Goal: Task Accomplishment & Management: Use online tool/utility

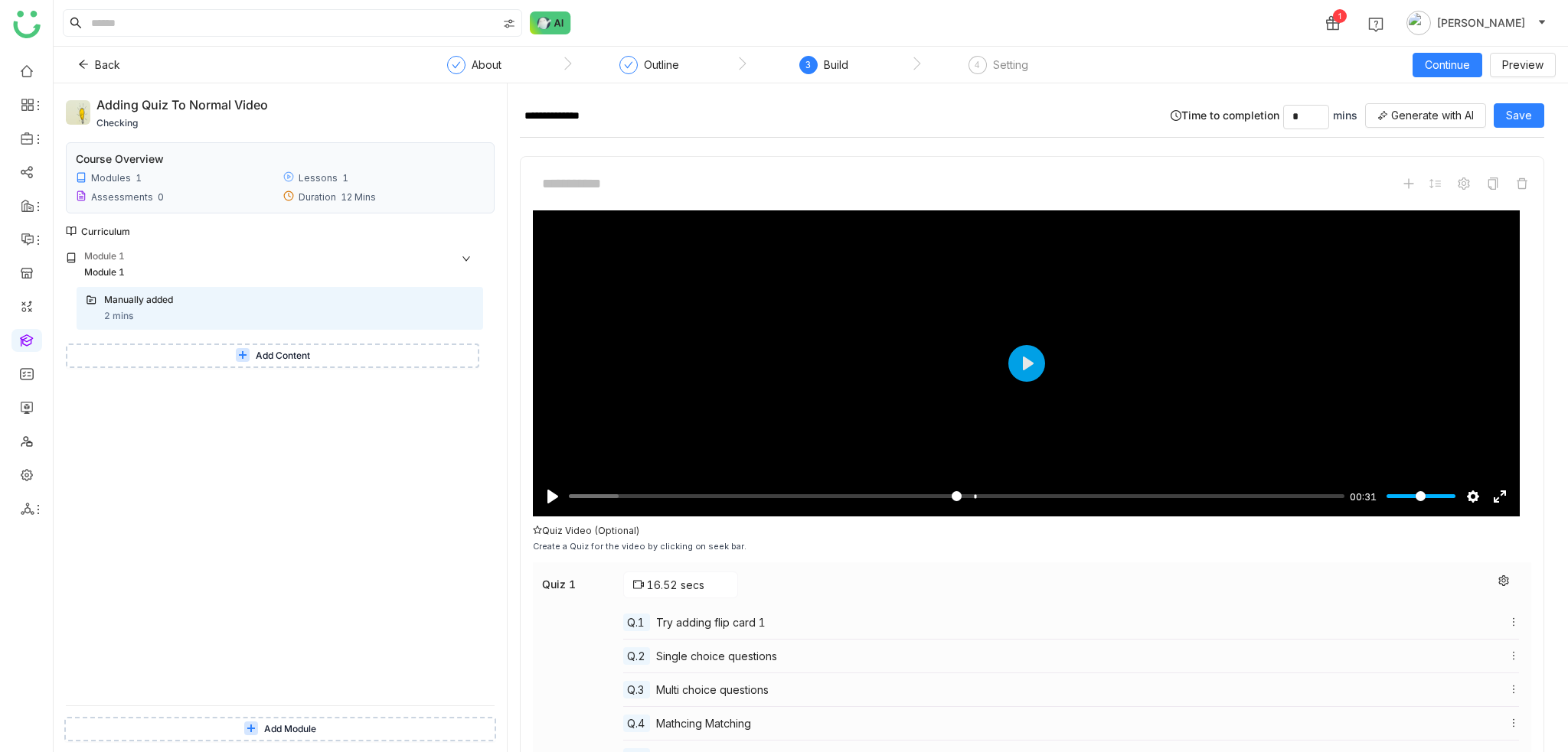
scroll to position [192, 0]
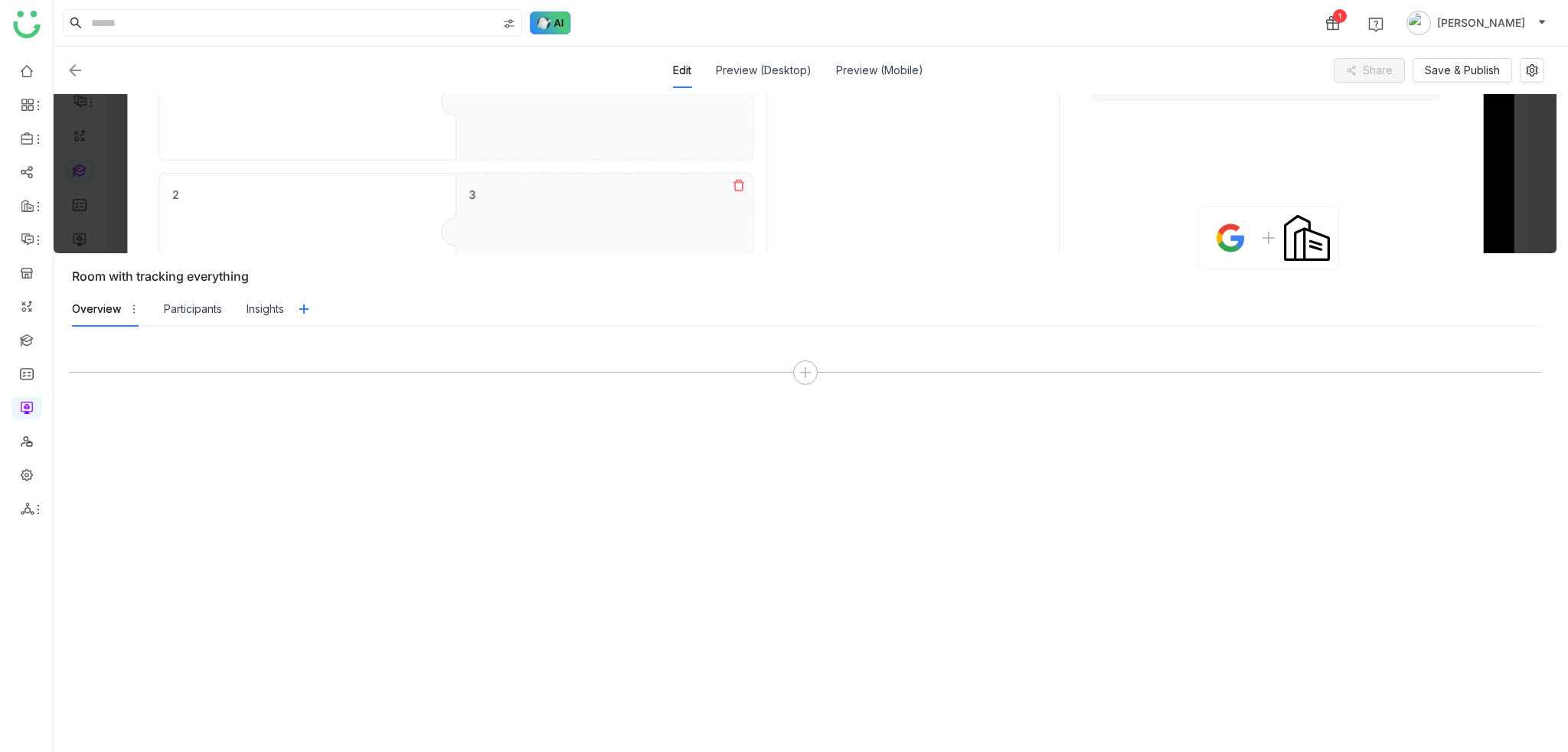
click at [560, 22] on img at bounding box center [550, 23] width 41 height 23
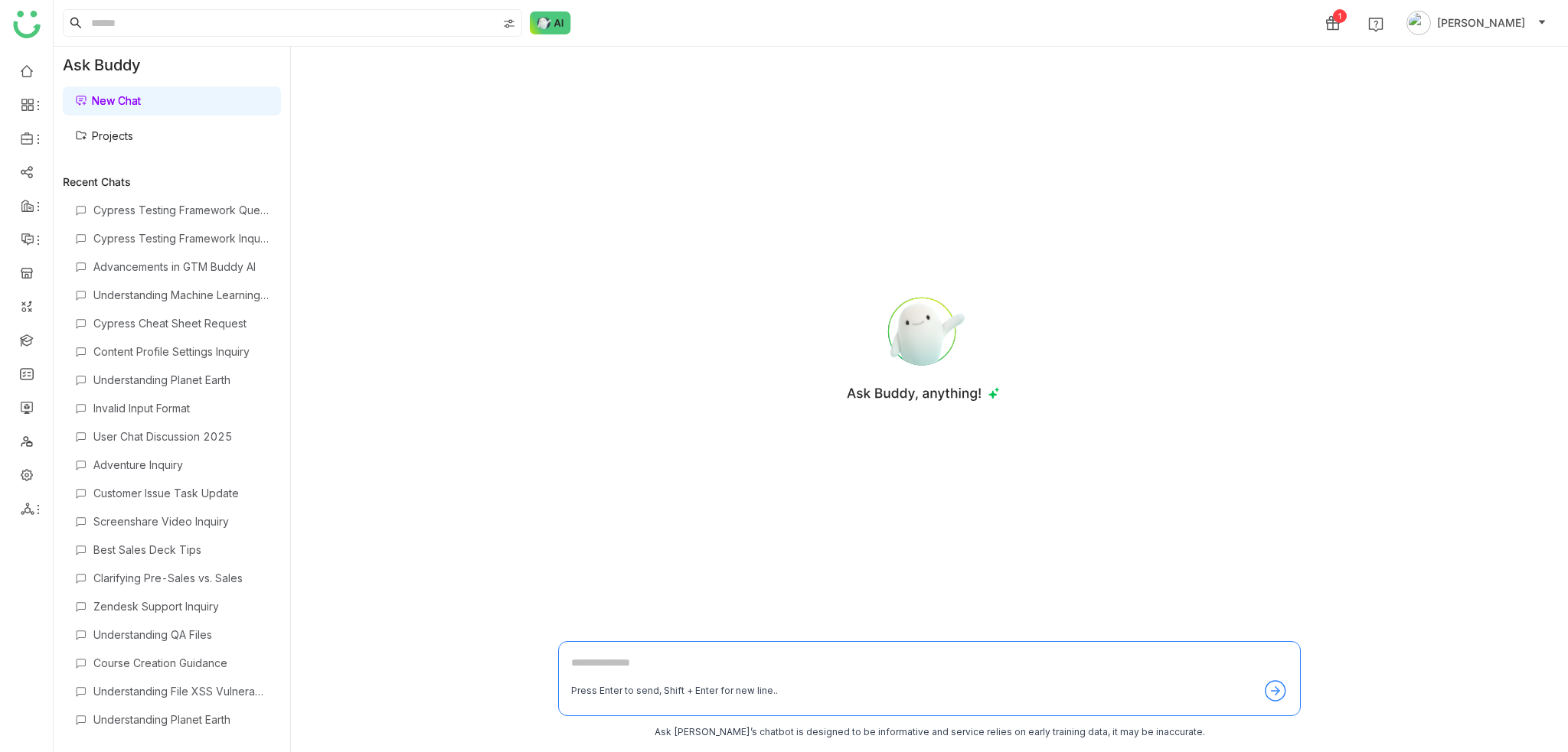
click at [126, 143] on link "Projects" at bounding box center [105, 136] width 58 height 13
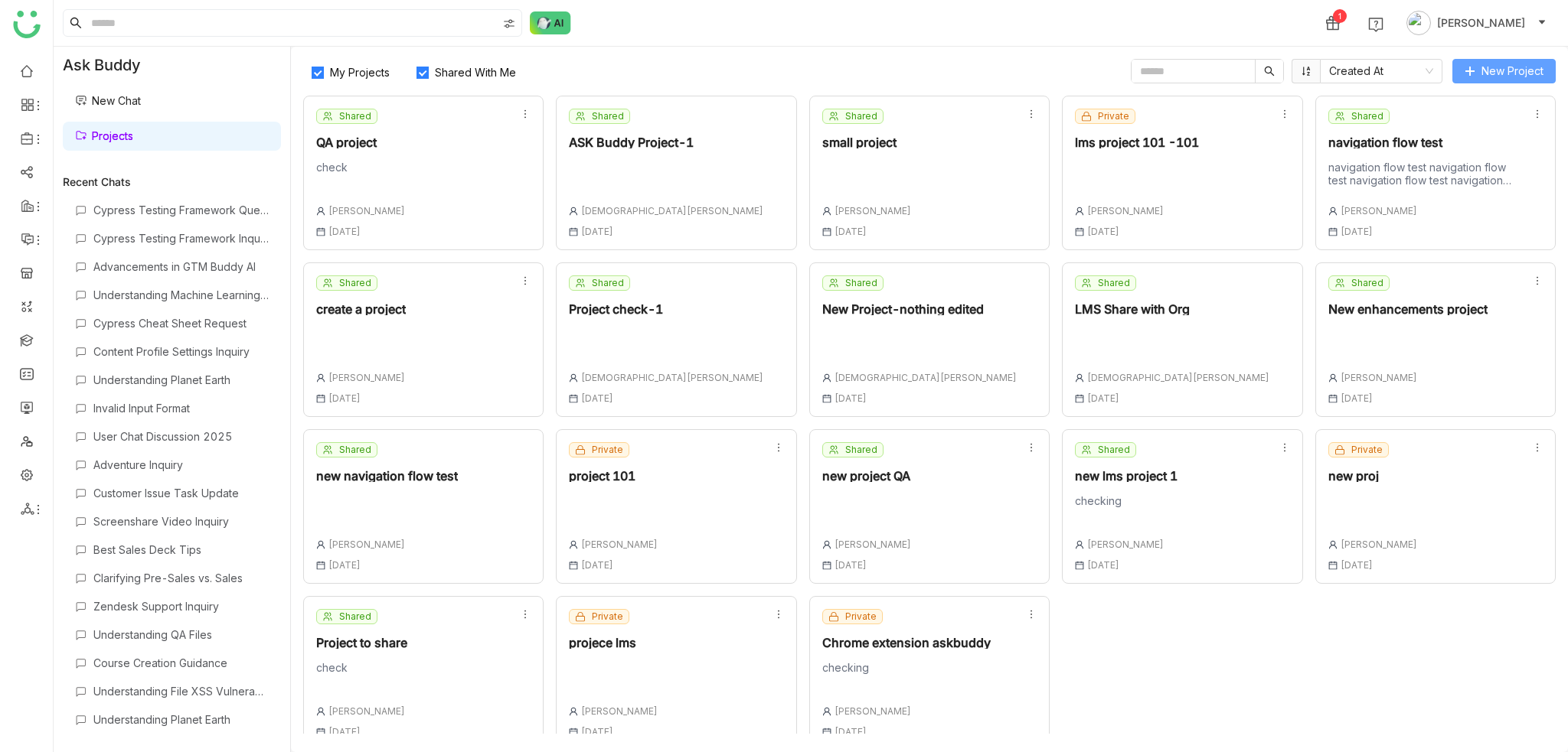
click at [1472, 70] on icon at bounding box center [1469, 70] width 8 height 1
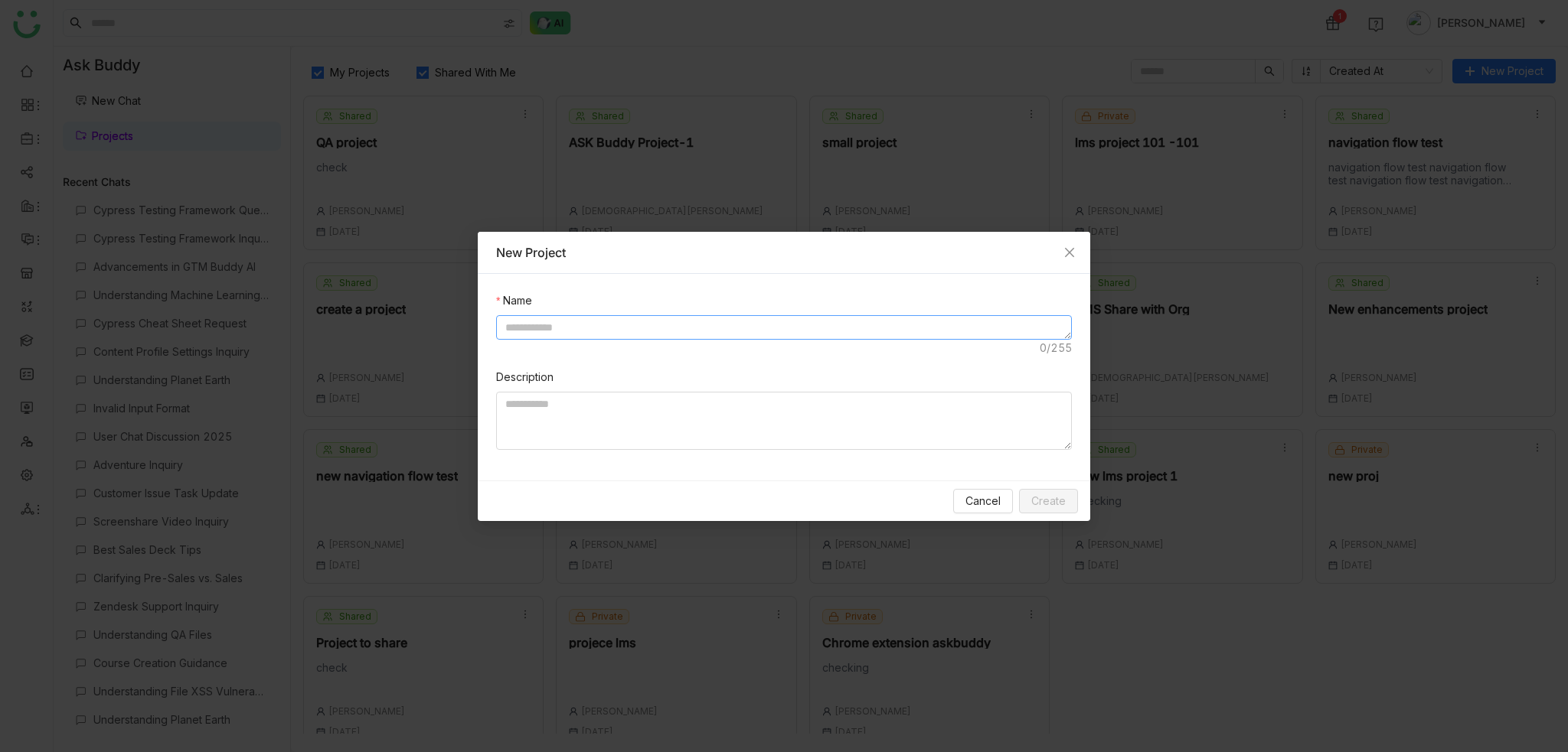
click at [677, 322] on textarea at bounding box center [784, 327] width 576 height 24
type textarea "**********"
type textarea "********"
click at [1035, 493] on span "Create" at bounding box center [1048, 501] width 34 height 17
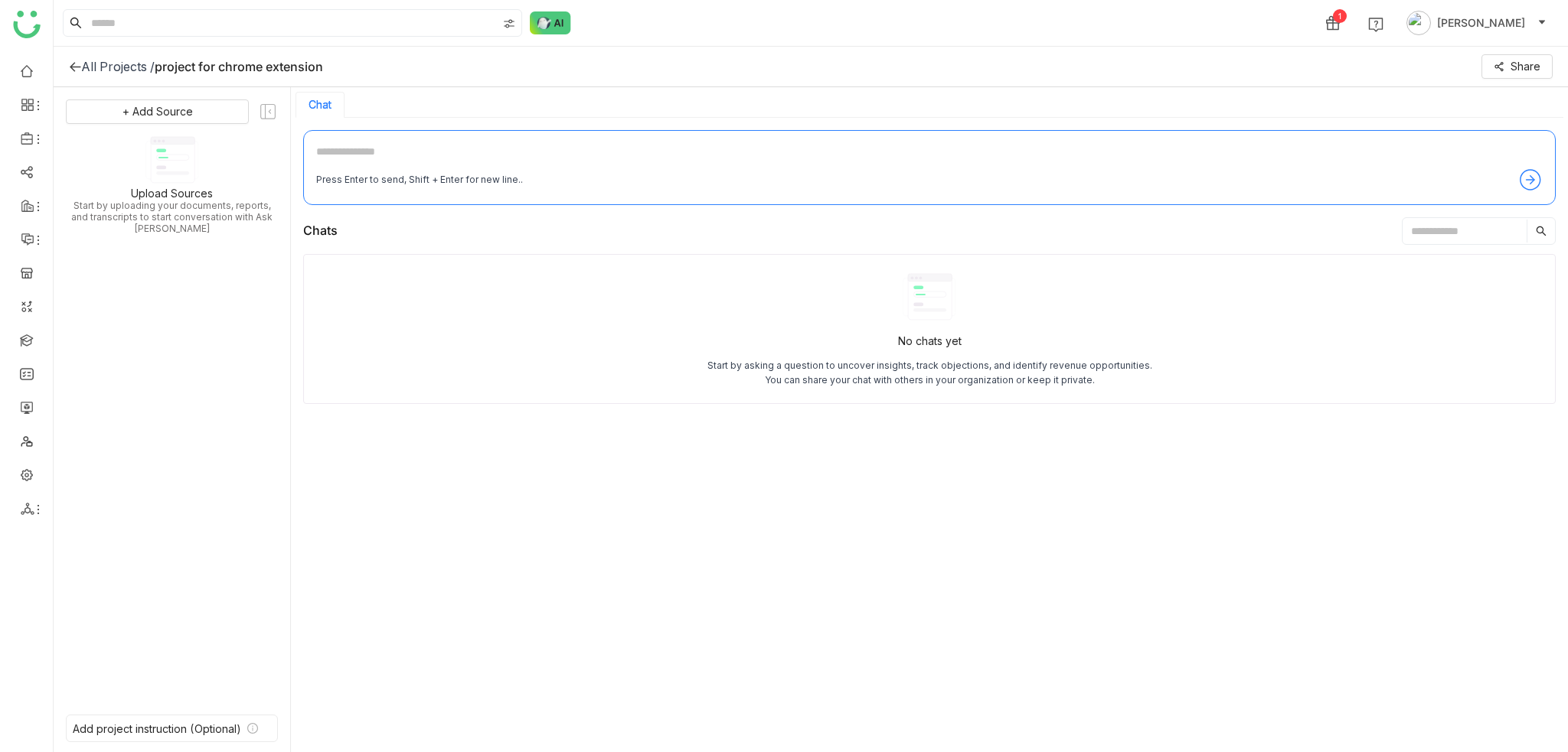
click at [302, 148] on div "Press Enter to send, Shift + Enter for new line.. Chats No chats yet Start by a…" at bounding box center [929, 436] width 1277 height 637
click at [472, 150] on textarea at bounding box center [929, 156] width 1227 height 24
type textarea "*******"
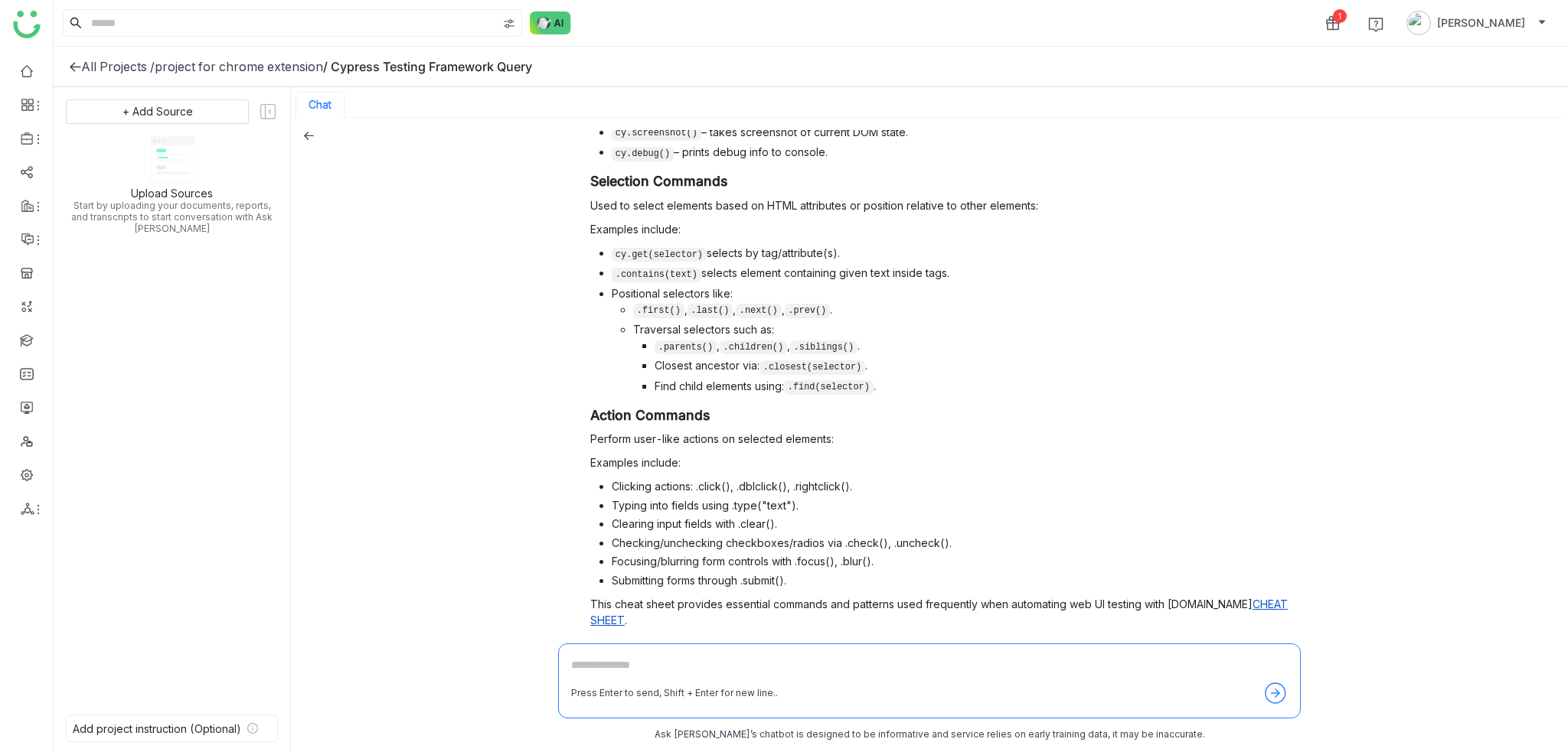
scroll to position [578, 0]
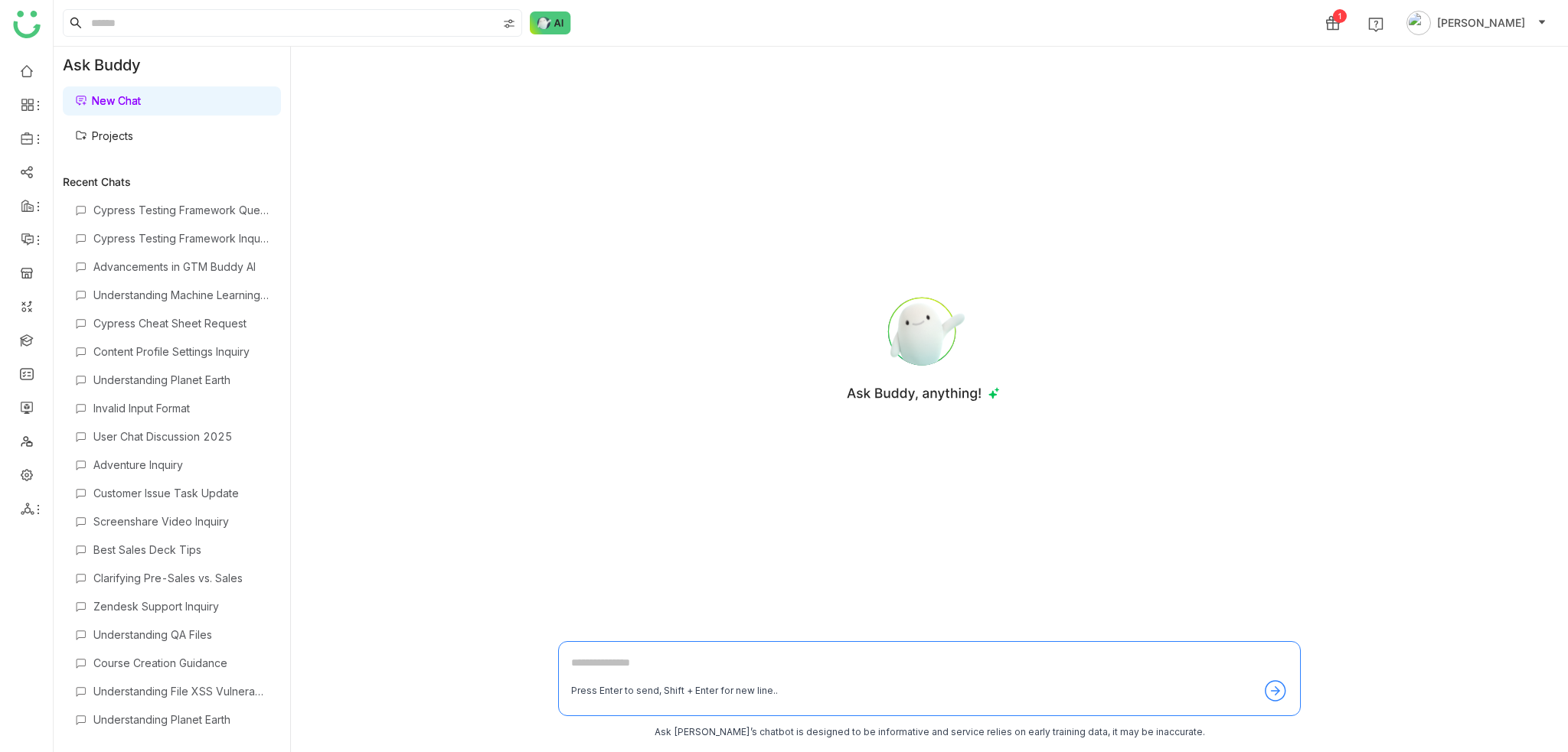
click at [31, 394] on ul at bounding box center [26, 289] width 53 height 482
click at [28, 409] on link at bounding box center [27, 407] width 14 height 13
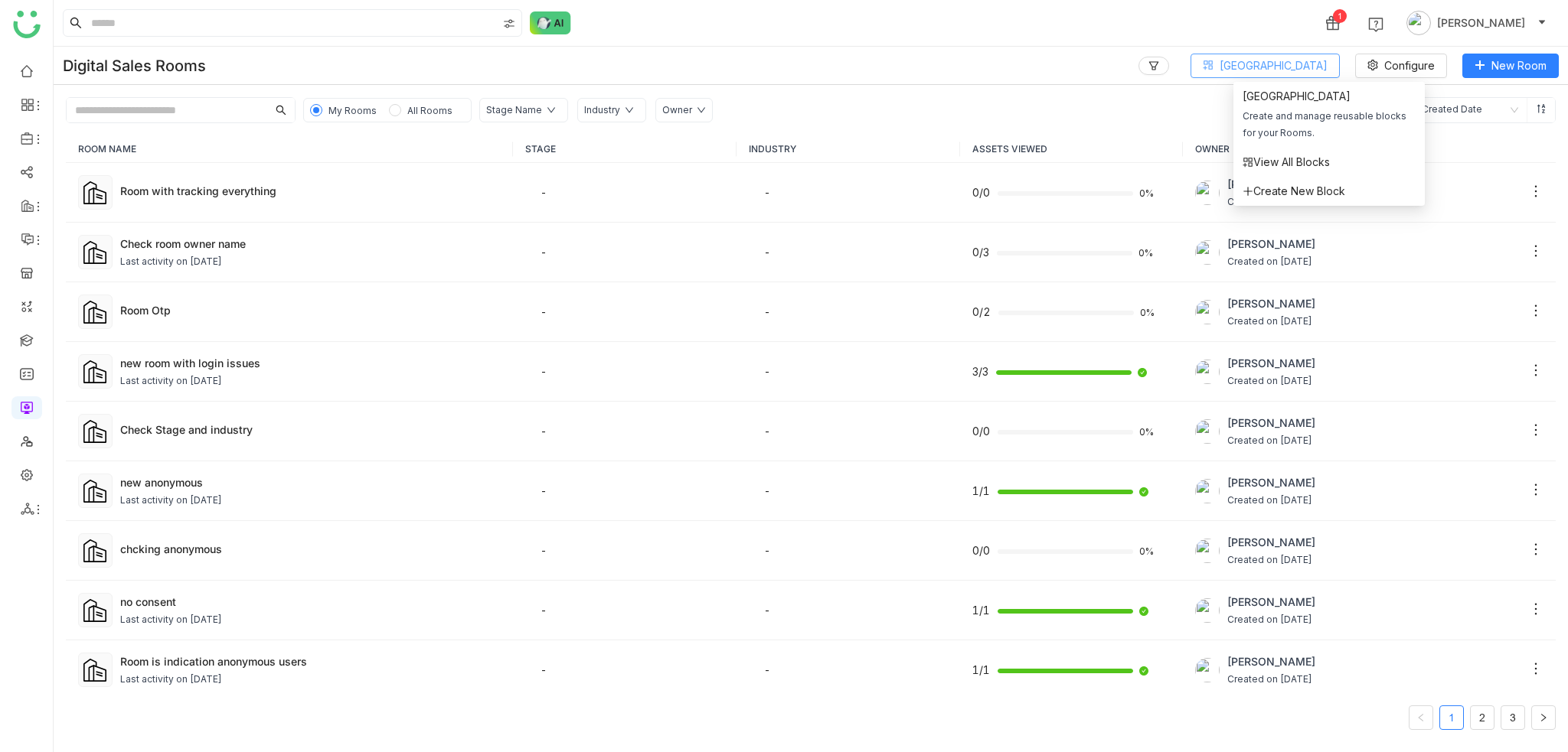
click at [1302, 75] on button "Block Library" at bounding box center [1265, 66] width 149 height 24
click at [1303, 166] on span "View All Blocks" at bounding box center [1286, 162] width 88 height 17
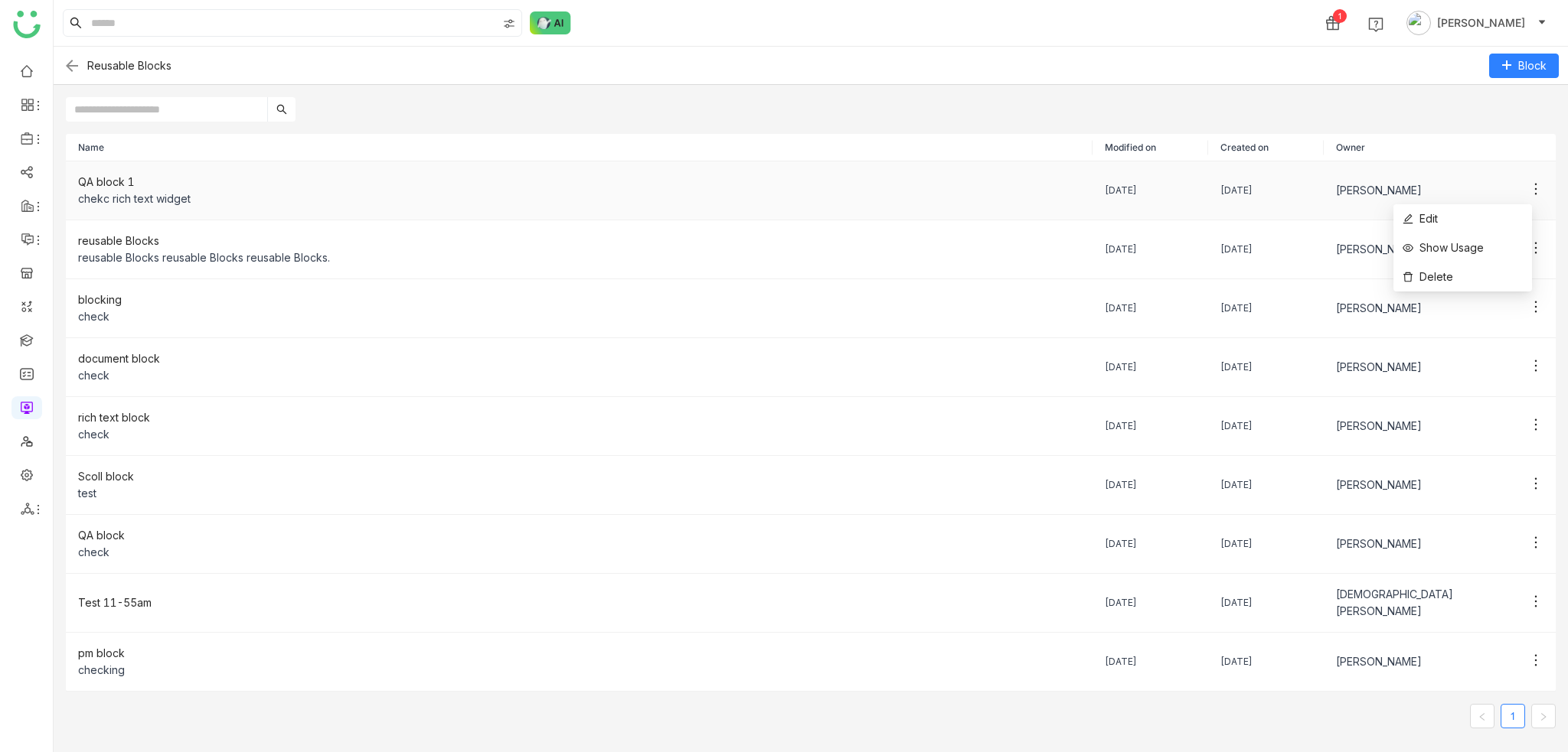
click at [1528, 188] on icon at bounding box center [1536, 189] width 15 height 15
click at [1460, 245] on span "Show Usage" at bounding box center [1443, 248] width 81 height 17
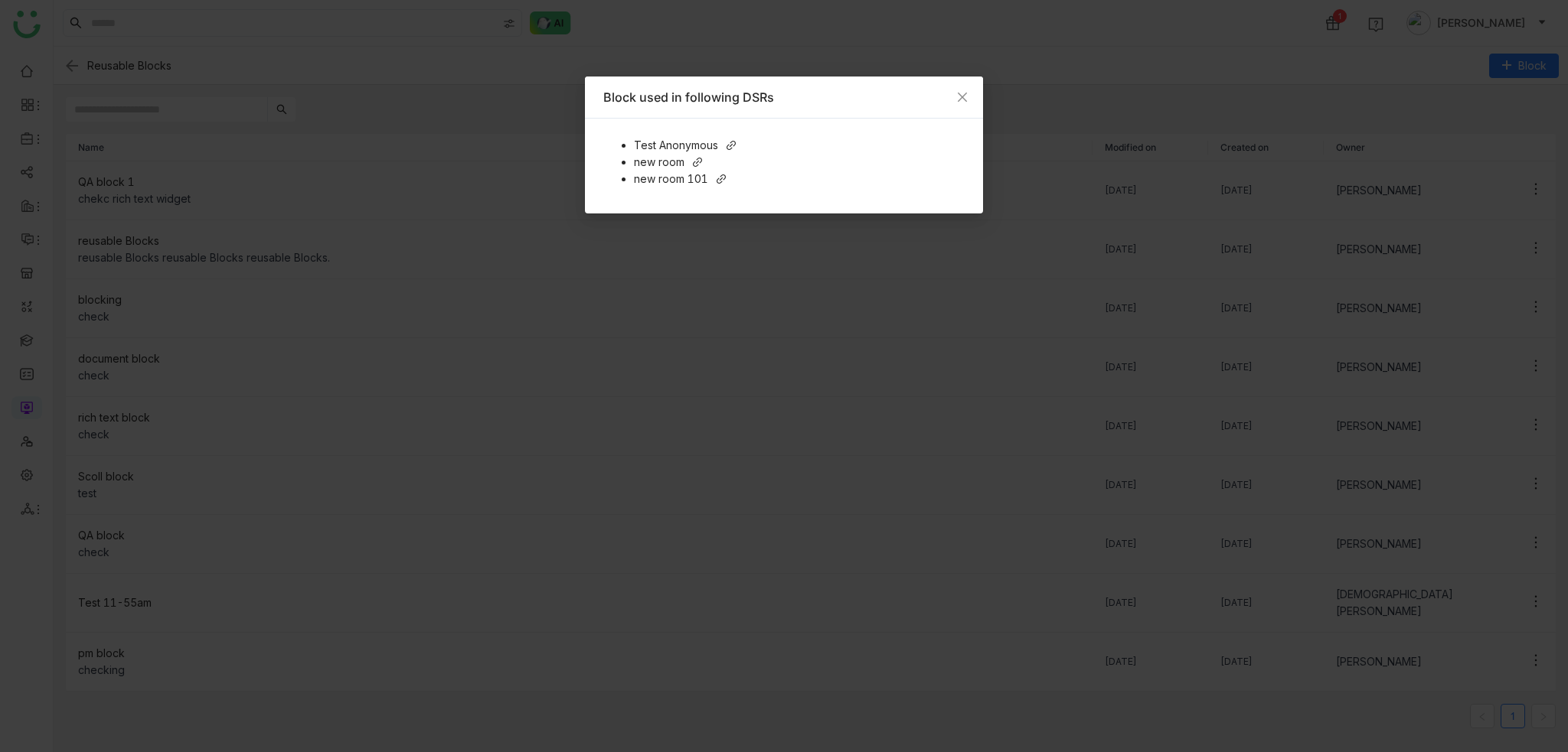
click at [651, 163] on span "new room" at bounding box center [659, 162] width 50 height 17
click at [738, 143] on div "Test Anonymous" at bounding box center [799, 145] width 331 height 17
click at [970, 106] on span "Close" at bounding box center [962, 96] width 41 height 41
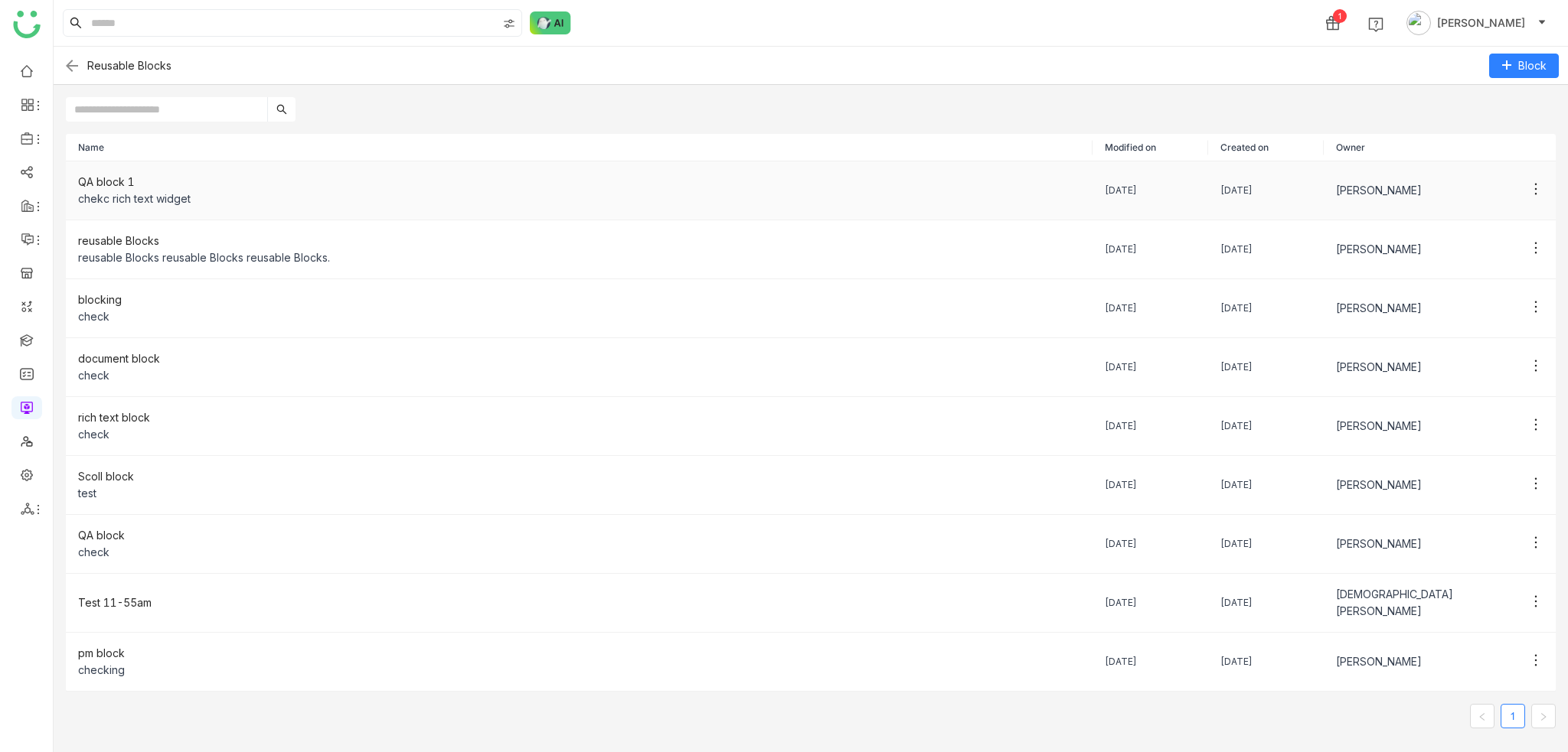
click at [182, 192] on div "chekc rich text widget" at bounding box center [579, 199] width 1002 height 17
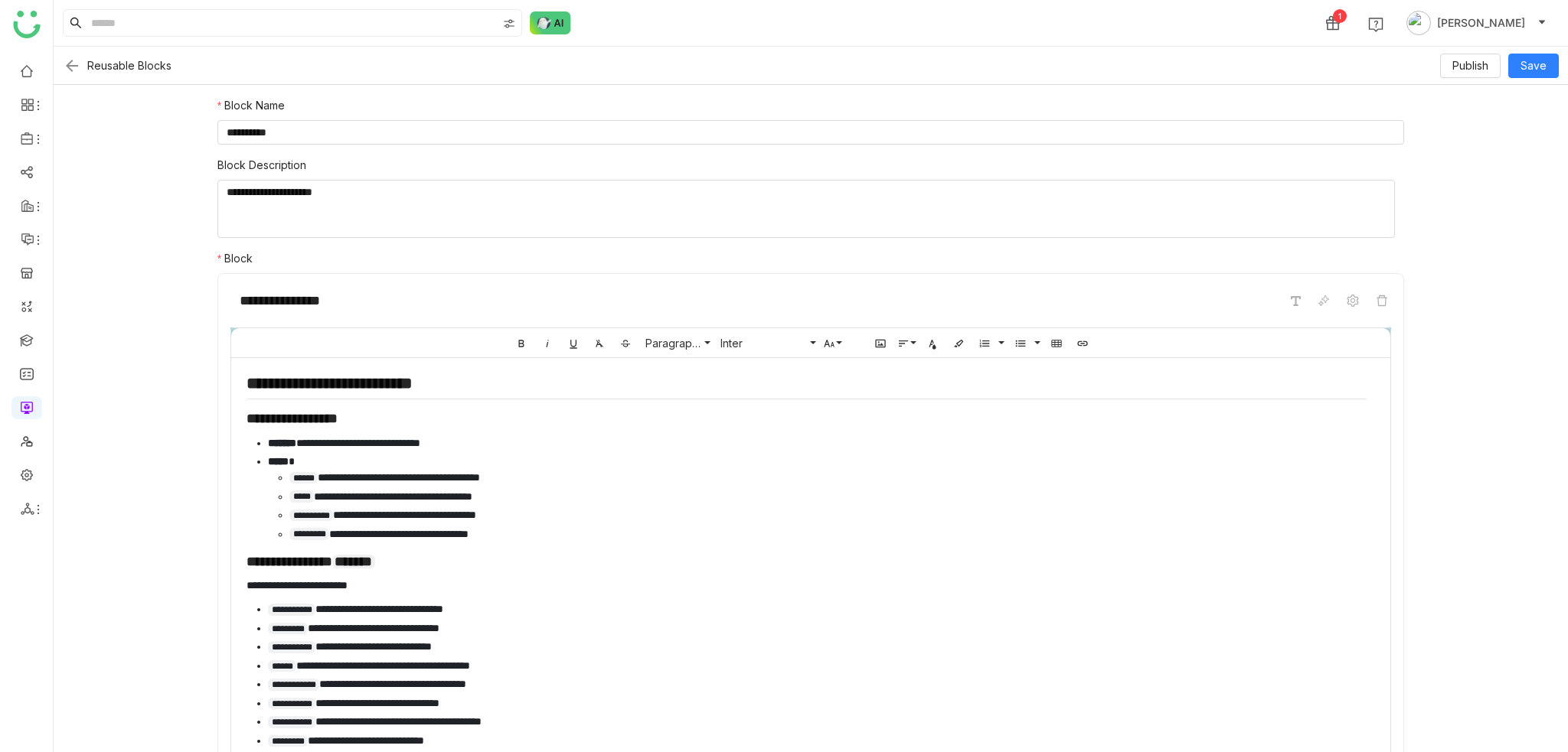
click at [68, 67] on img at bounding box center [71, 66] width 19 height 19
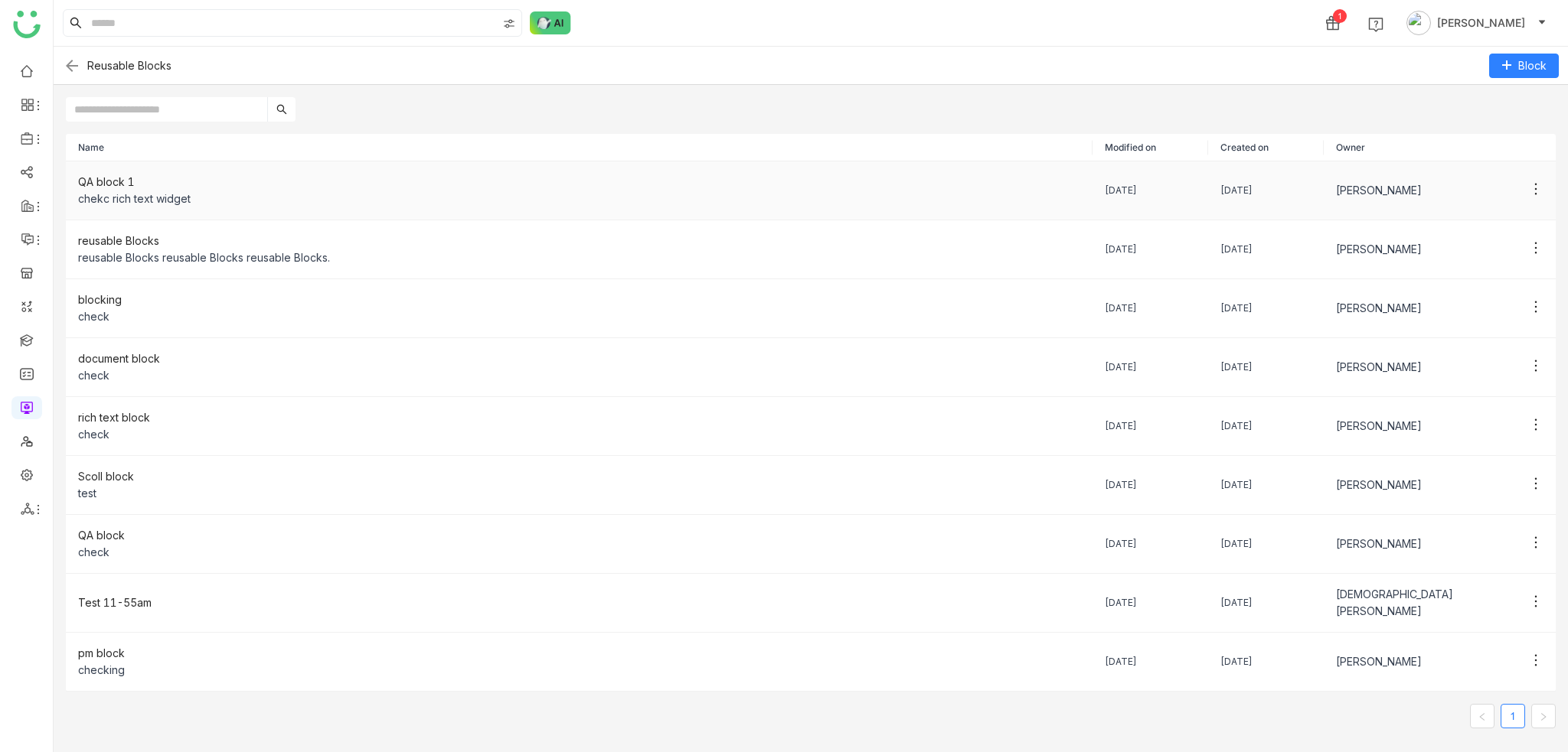
click at [240, 201] on div "chekc rich text widget" at bounding box center [579, 199] width 1002 height 17
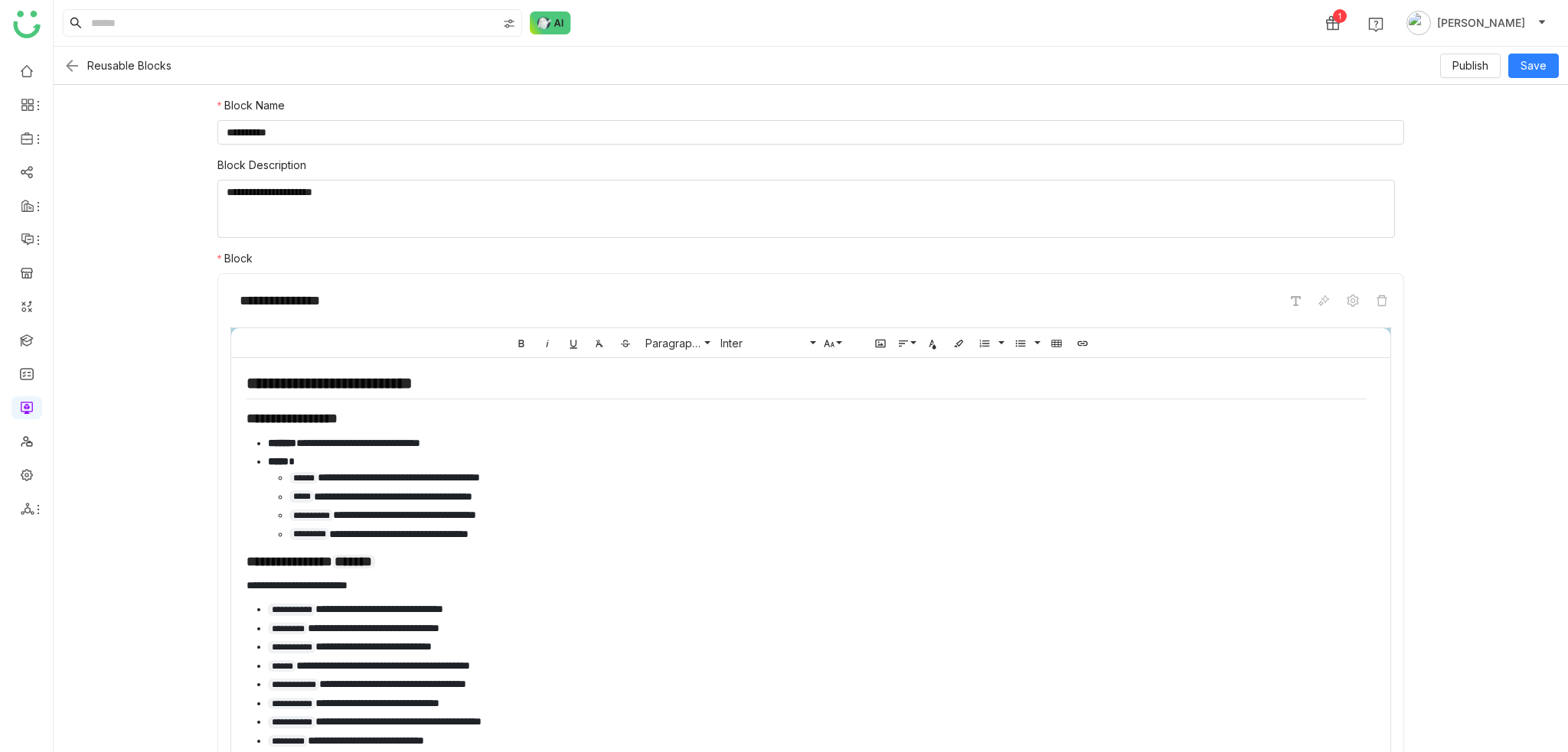
click at [73, 60] on img at bounding box center [71, 66] width 19 height 19
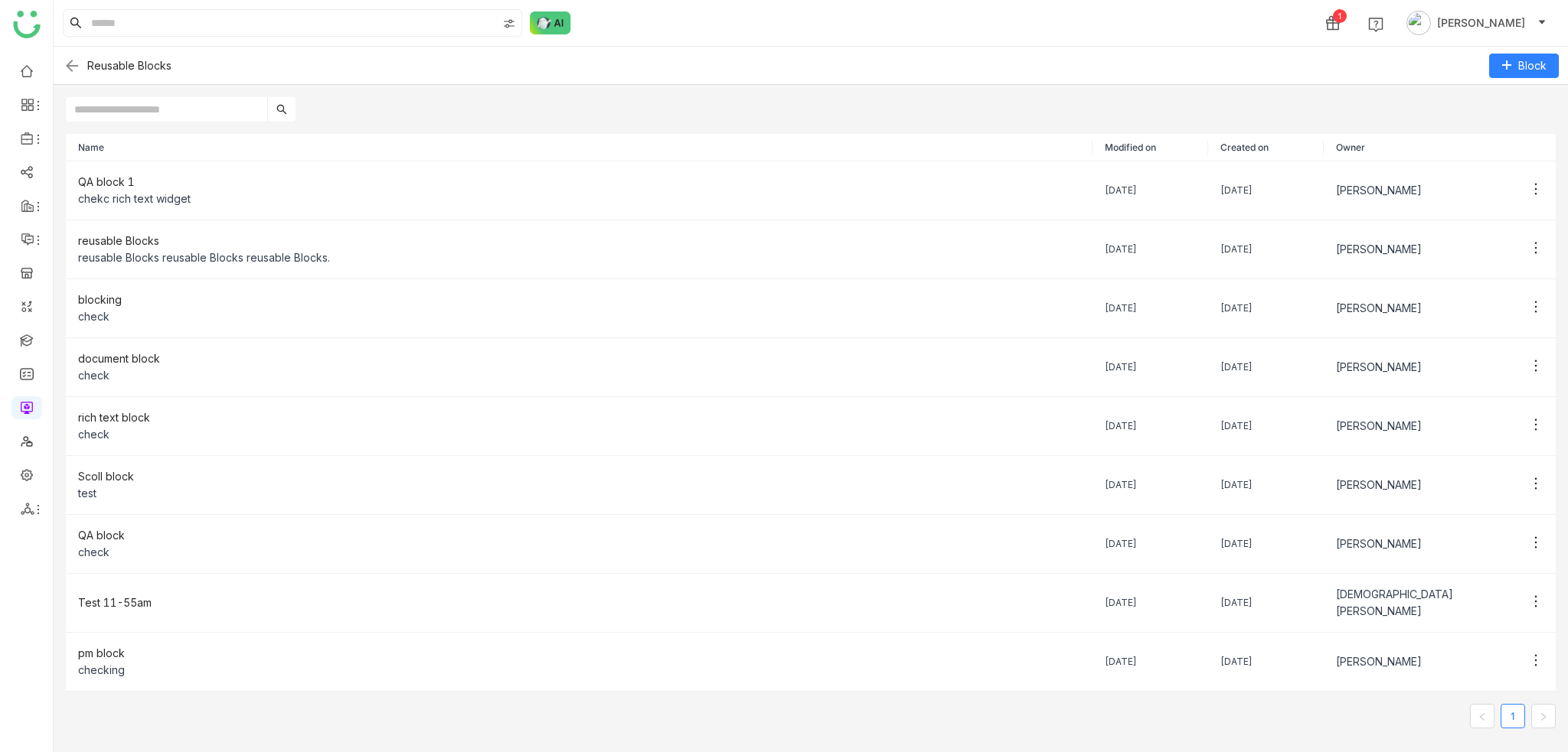
click at [24, 412] on link at bounding box center [27, 407] width 14 height 13
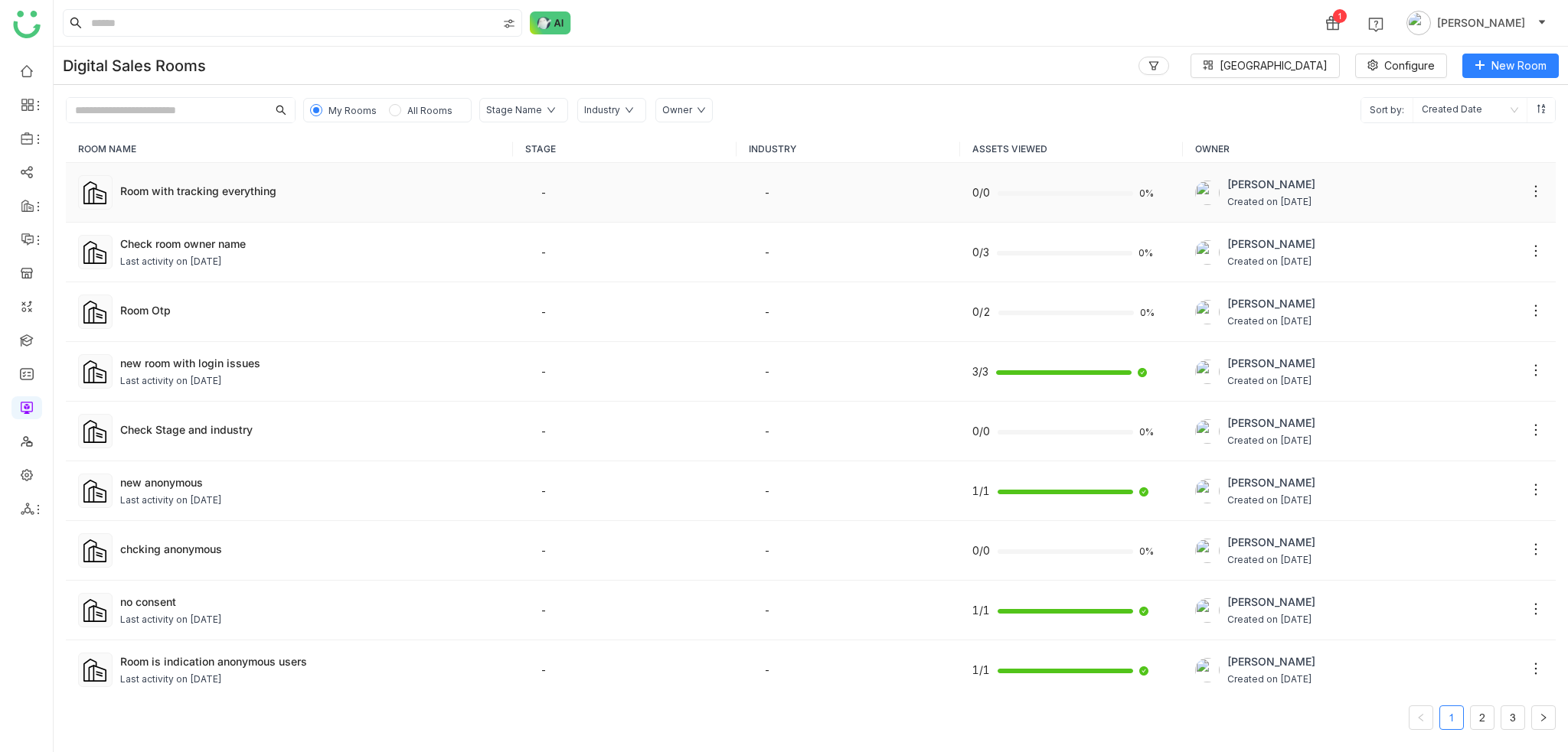
click at [181, 220] on td "Room with tracking everything" at bounding box center [289, 193] width 447 height 60
